Goal: Check status

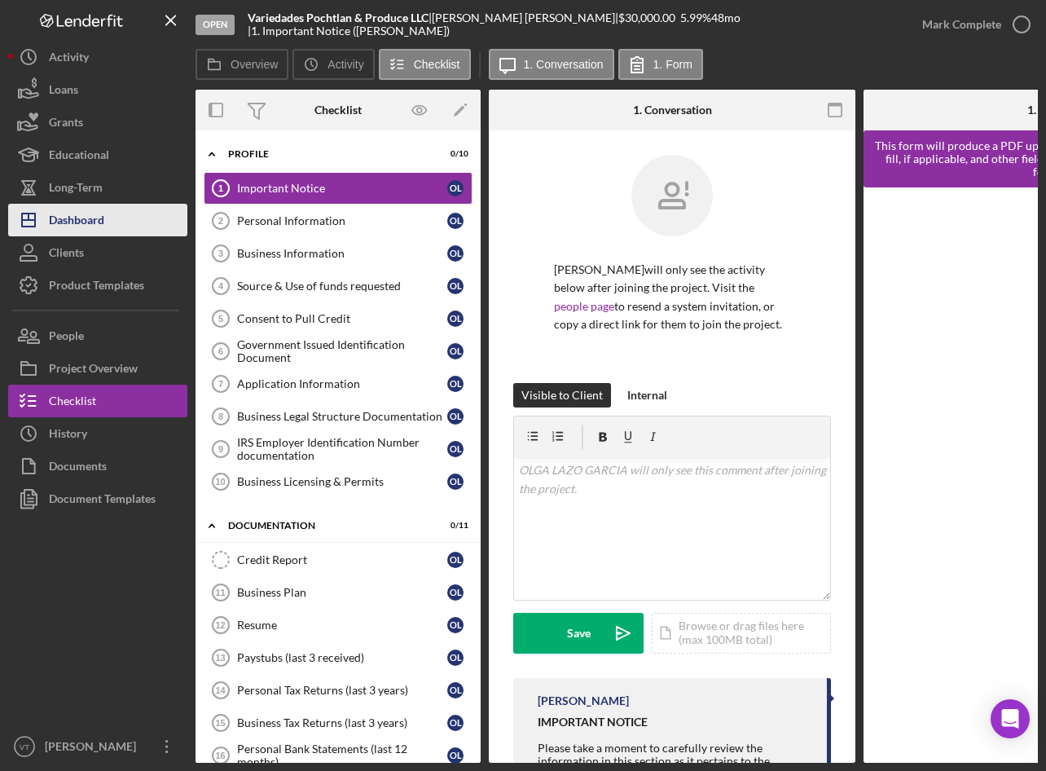
click at [115, 230] on button "Icon/Dashboard Dashboard" at bounding box center [97, 220] width 179 height 33
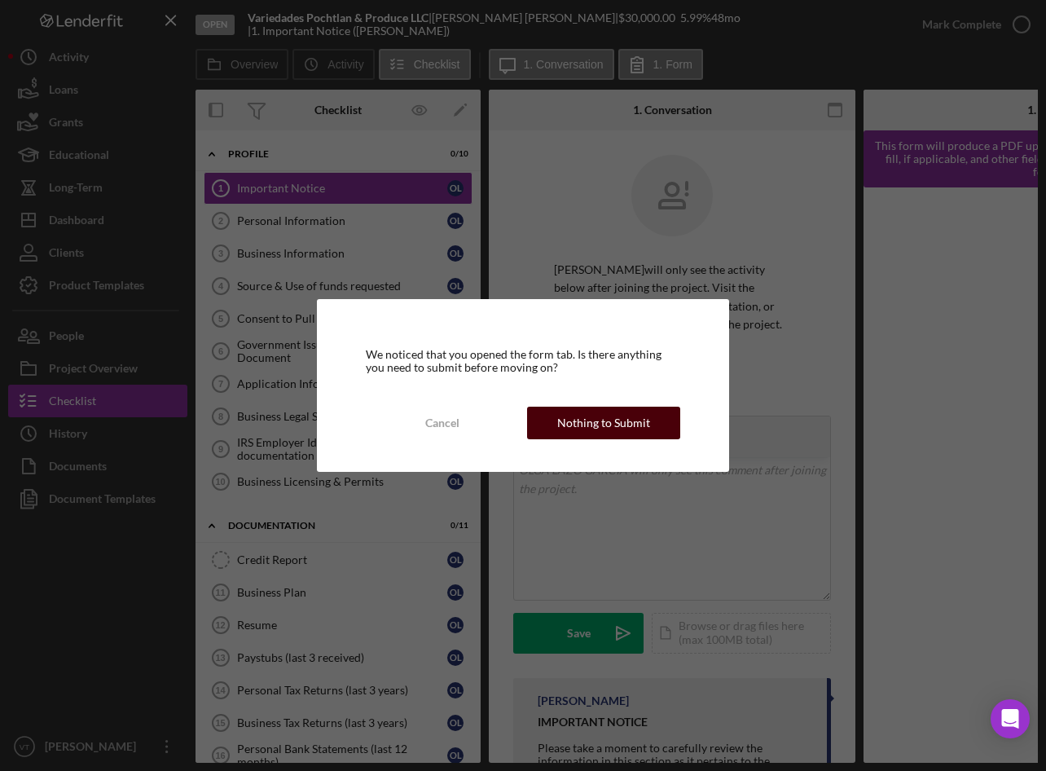
click at [603, 435] on div "Nothing to Submit" at bounding box center [603, 423] width 93 height 33
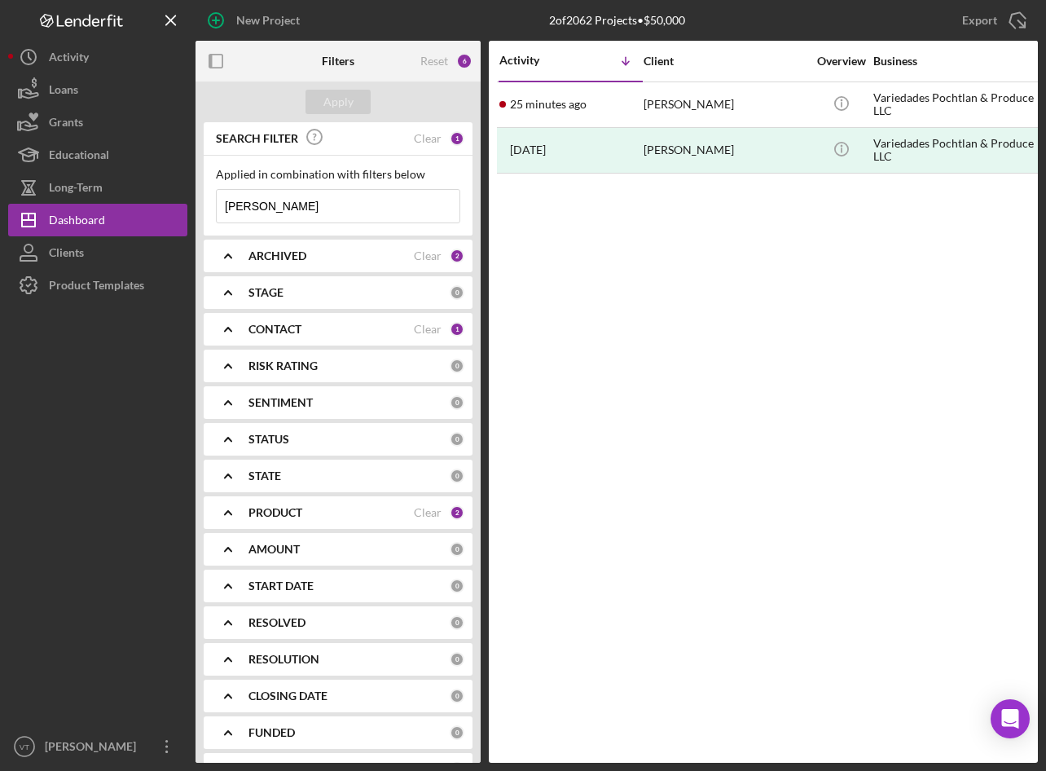
click at [327, 209] on input "[PERSON_NAME]" at bounding box center [338, 206] width 243 height 33
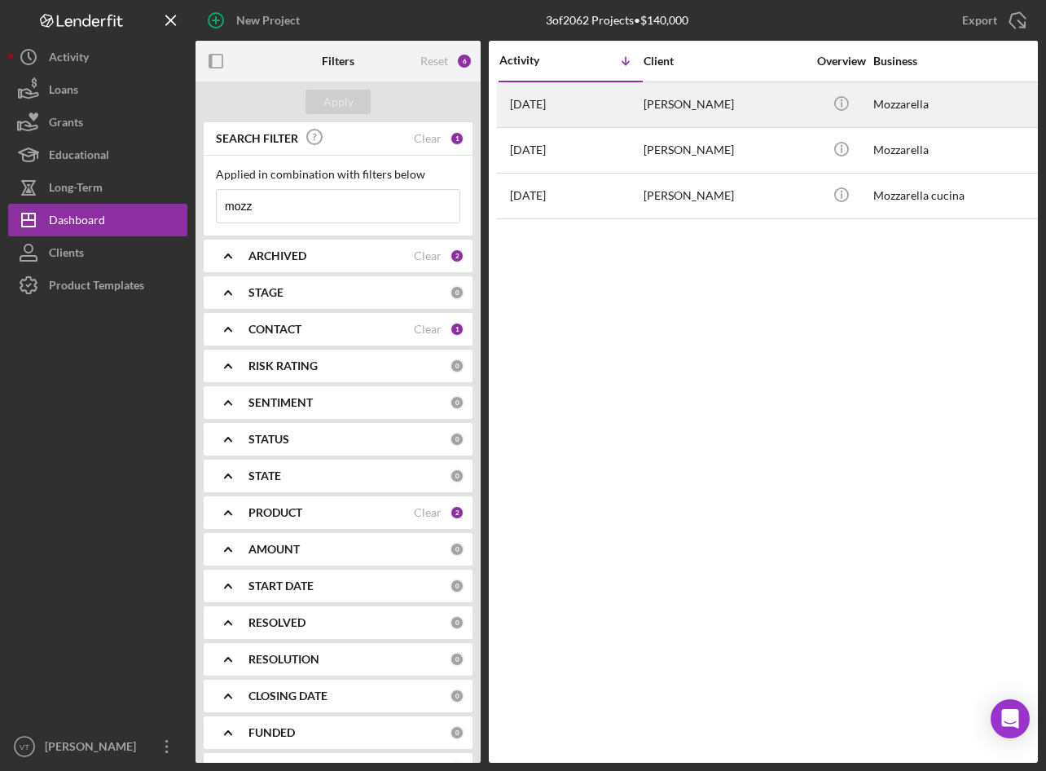
type input "mozz"
click at [663, 84] on div "[PERSON_NAME]" at bounding box center [725, 104] width 163 height 43
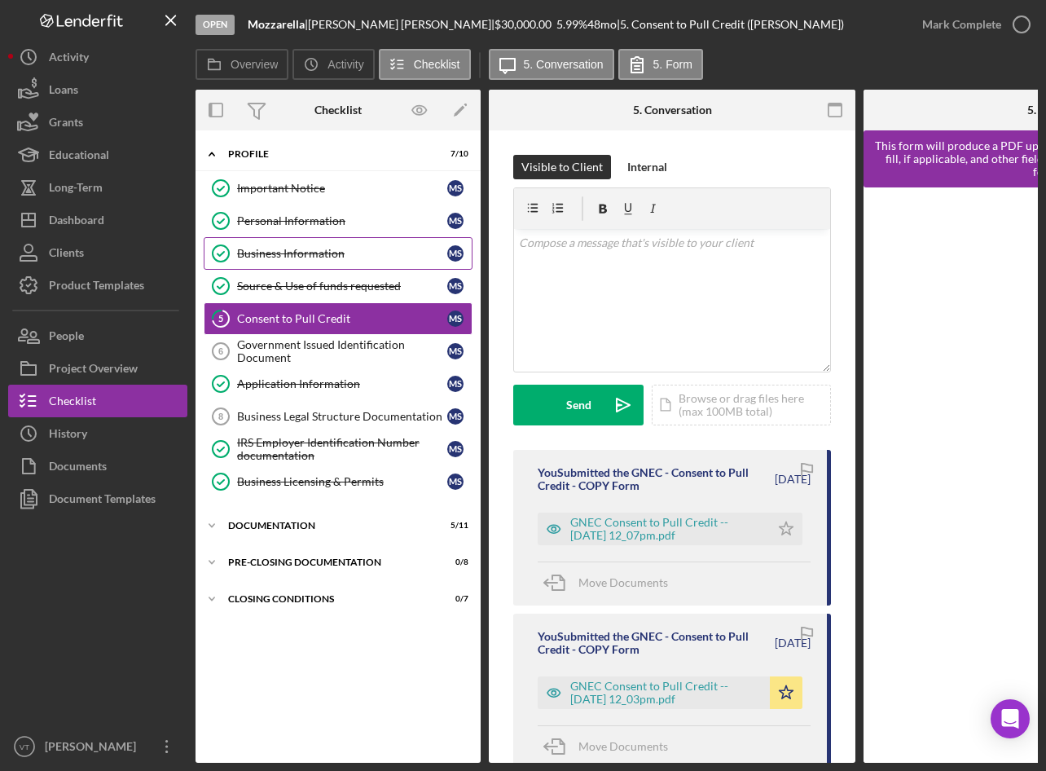
click at [287, 253] on div "Business Information" at bounding box center [342, 253] width 210 height 13
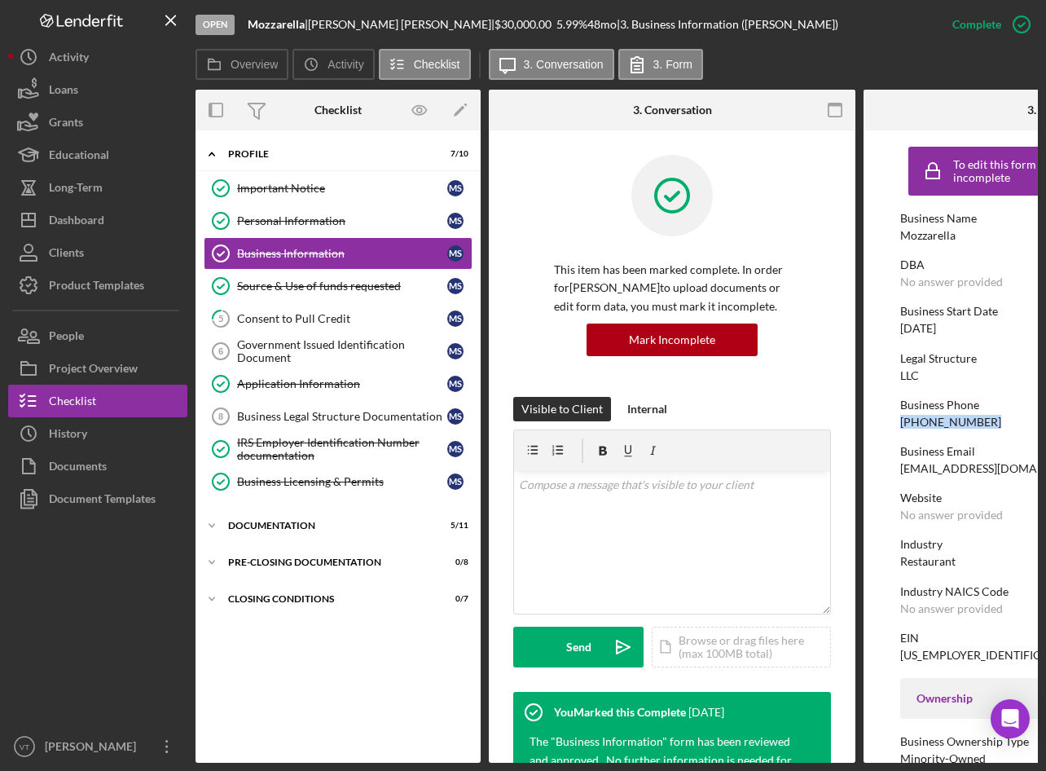
drag, startPoint x: 978, startPoint y: 425, endPoint x: 888, endPoint y: 423, distance: 89.7
click at [888, 423] on form "To edit this form you must mark this item incomplete Business Name Mozzarella D…" at bounding box center [1047, 446] width 367 height 632
click at [261, 223] on div "Personal Information" at bounding box center [342, 220] width 210 height 13
